Goal: Information Seeking & Learning: Understand process/instructions

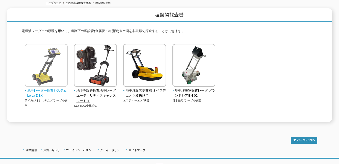
scroll to position [85, 0]
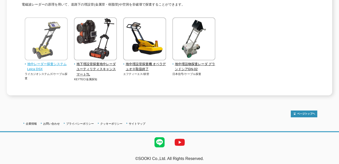
click at [54, 54] on img at bounding box center [46, 39] width 43 height 44
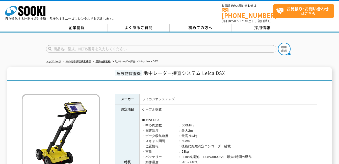
drag, startPoint x: 49, startPoint y: 81, endPoint x: 13, endPoint y: 91, distance: 37.9
click at [13, 91] on div "埋設物探査機 地中レーダー探査システム Leica DSX メーカー ライカジオシステムズ 測定項目 ケーブル探査 特長 ■Leica DSX ・中心周波数　…" at bounding box center [170, 154] width 326 height 175
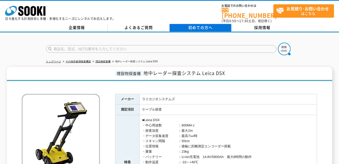
click at [187, 24] on link "初めての方へ" at bounding box center [201, 28] width 62 height 8
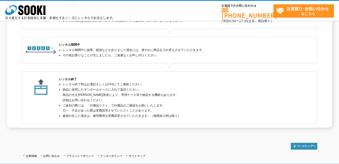
scroll to position [170, 0]
